Goal: Check status

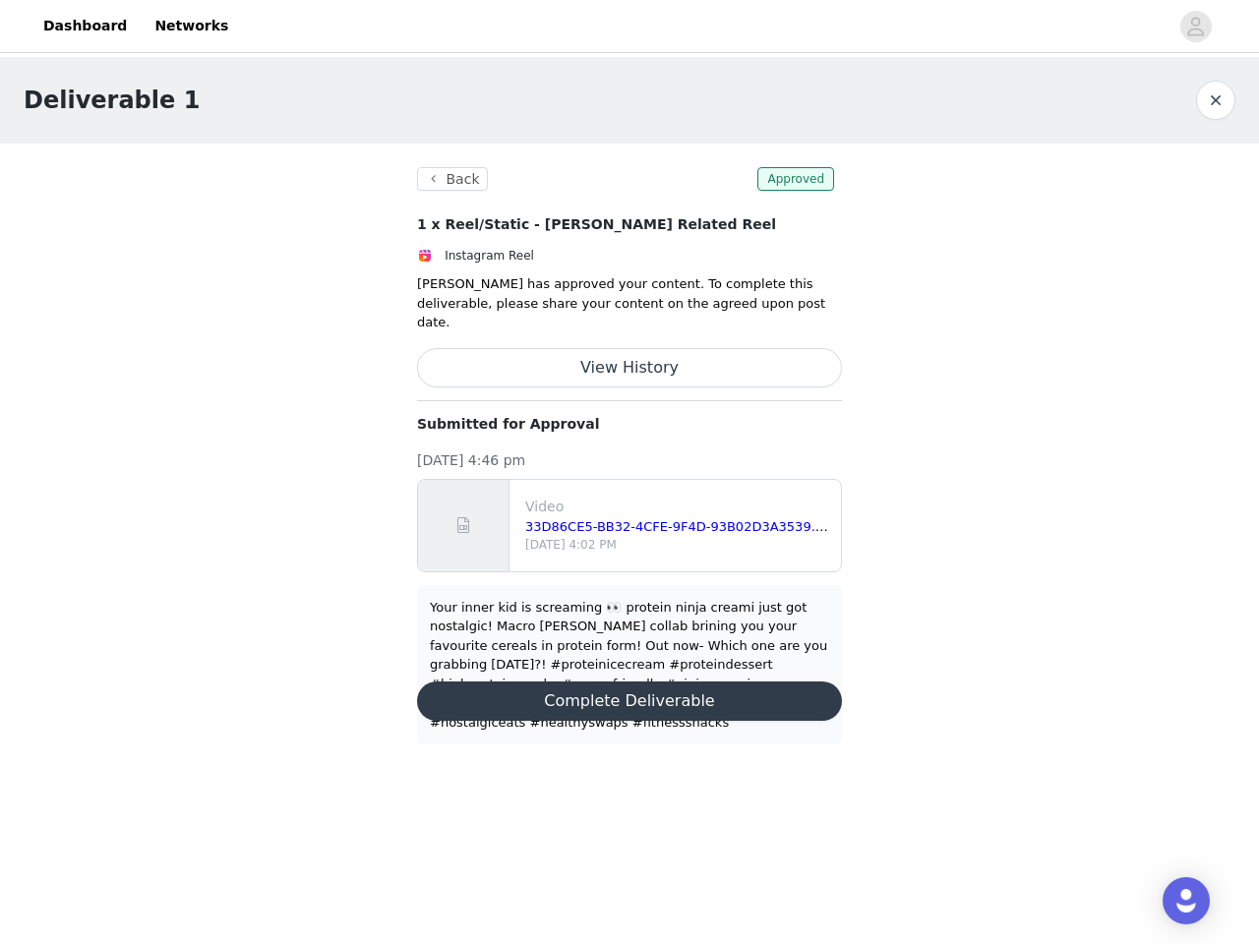
click at [629, 365] on button "View History" at bounding box center [629, 367] width 425 height 39
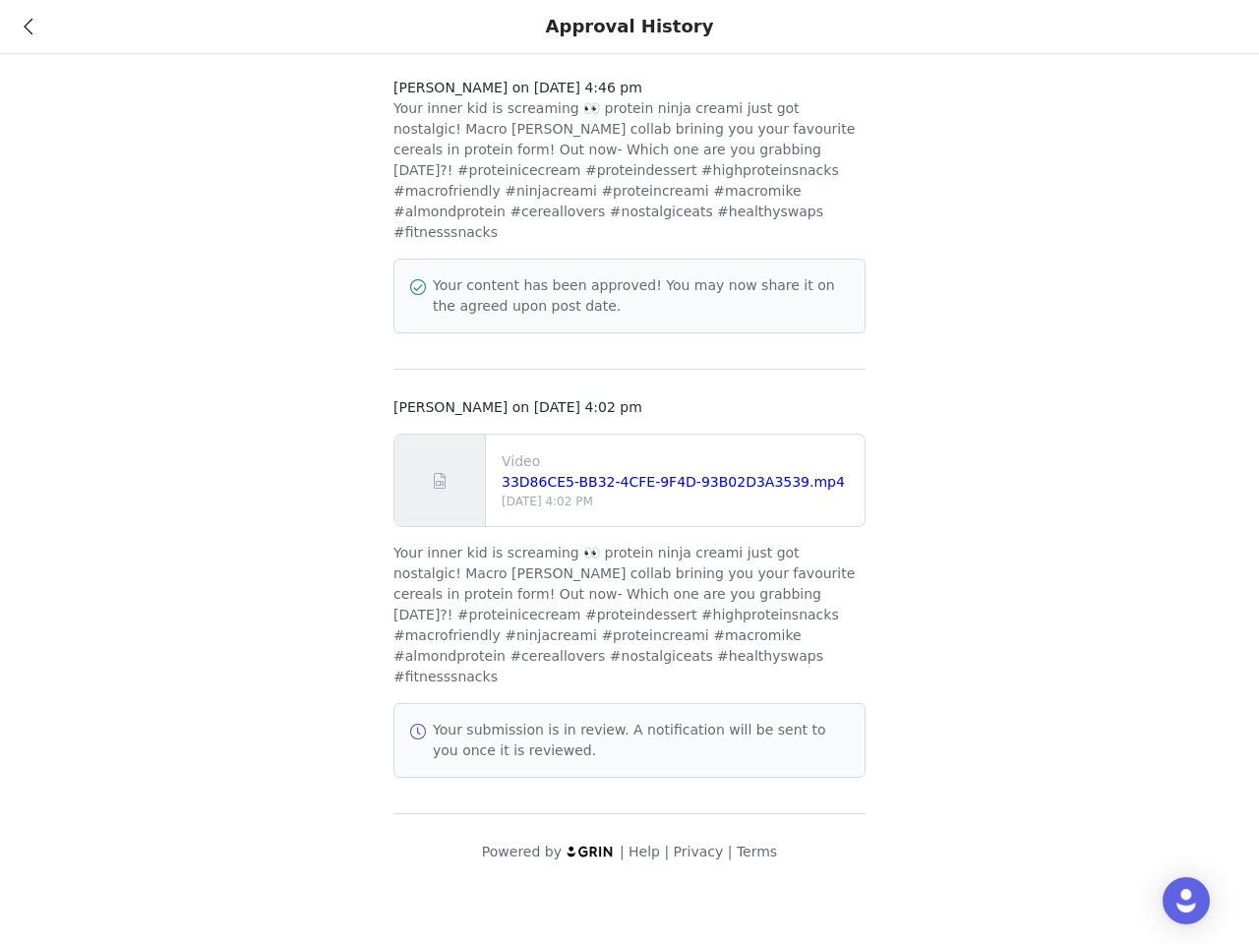
click at [1196, 27] on div "Approval History" at bounding box center [629, 27] width 1259 height 54
click at [1215, 100] on div "[PERSON_NAME] on [DATE] 4:46 pm Your inner kid is screaming 👀 protein ninja cre…" at bounding box center [629, 443] width 1259 height 886
click at [449, 179] on p "Your inner kid is screaming 👀 protein ninja creami just got nostalgic! Macro [P…" at bounding box center [629, 170] width 472 height 145
click at [798, 179] on p "Your inner kid is screaming 👀 protein ninja creami just got nostalgic! Macro [P…" at bounding box center [629, 170] width 472 height 145
click at [629, 348] on div "[PERSON_NAME] on [DATE] 4:46 pm Your inner kid is screaming 👀 protein ninja cre…" at bounding box center [629, 446] width 472 height 736
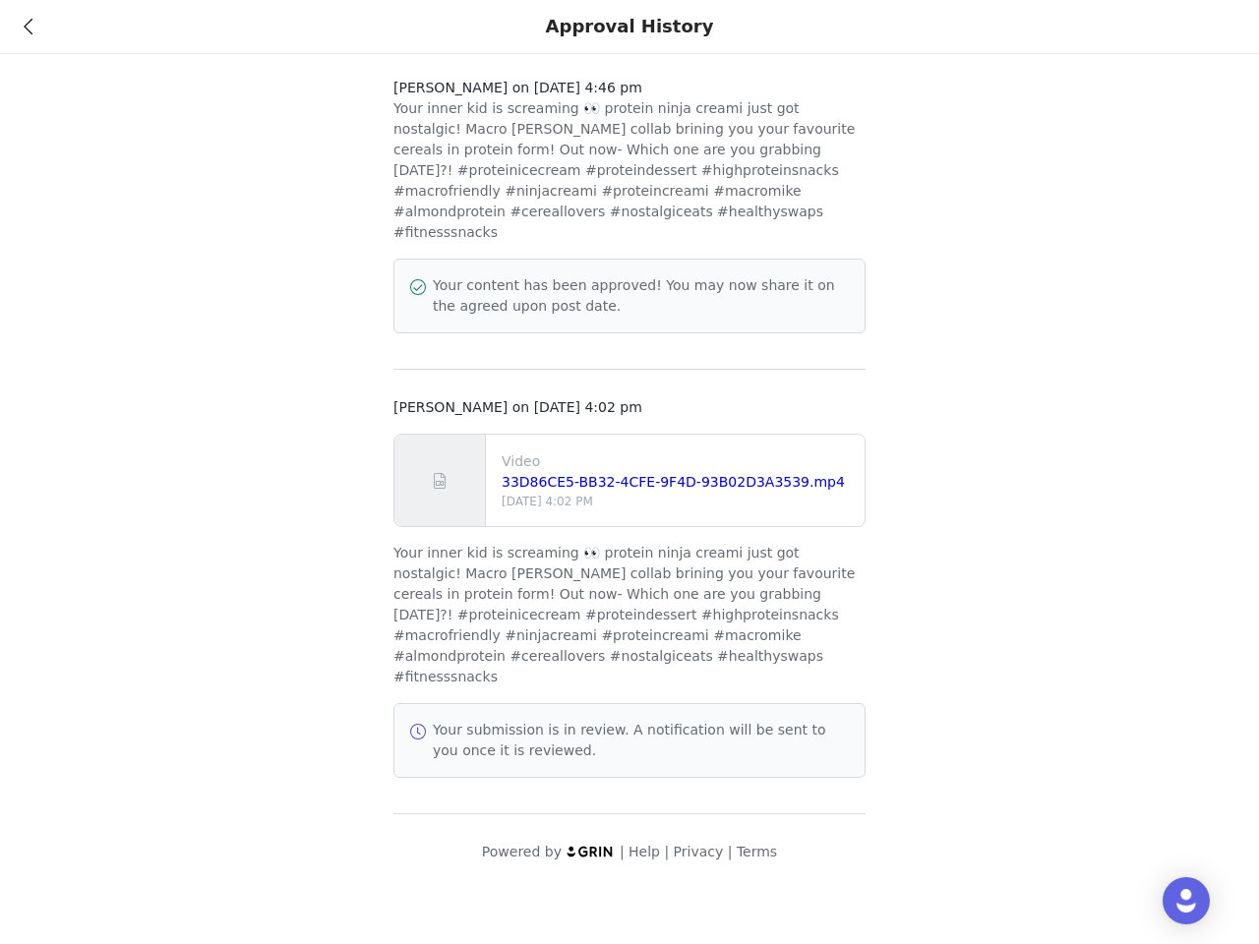
click at [629, 720] on p "Your submission is in review. A notification will be sent to you once it is rev…" at bounding box center [641, 740] width 416 height 41
click at [1186, 901] on img "Open Intercom Messenger" at bounding box center [1186, 901] width 24 height 24
